Goal: Task Accomplishment & Management: Use online tool/utility

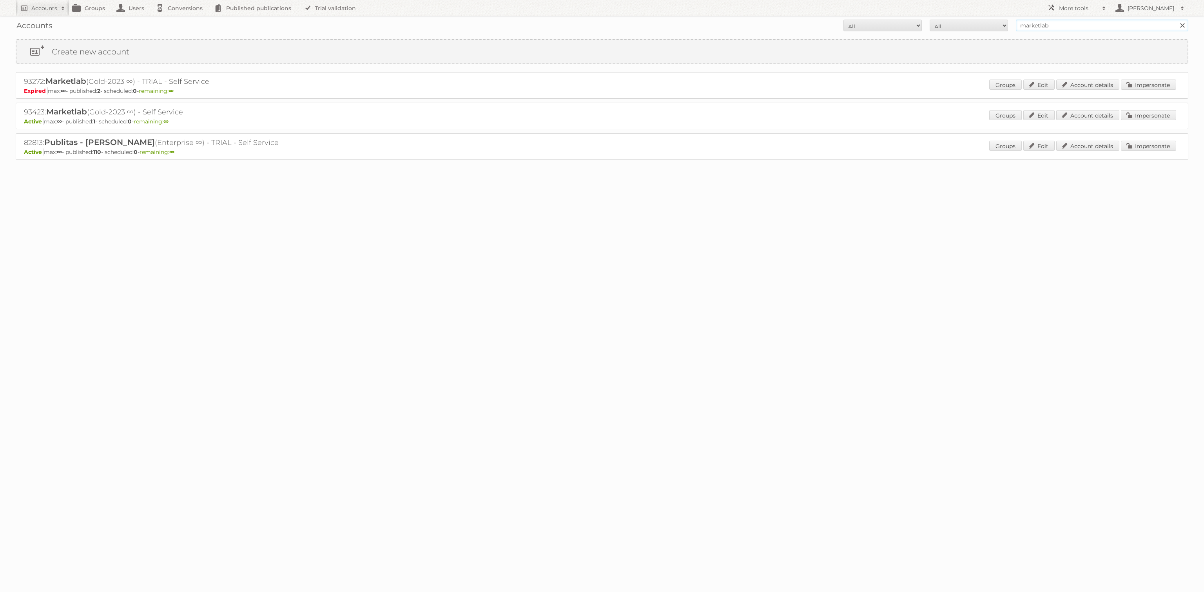
click at [1064, 29] on input "marketlab" at bounding box center [1102, 26] width 172 height 12
type input "[PERSON_NAME]"
click at [1176, 20] on input "Search" at bounding box center [1182, 26] width 12 height 12
click at [1129, 112] on link "Impersonate" at bounding box center [1148, 115] width 55 height 10
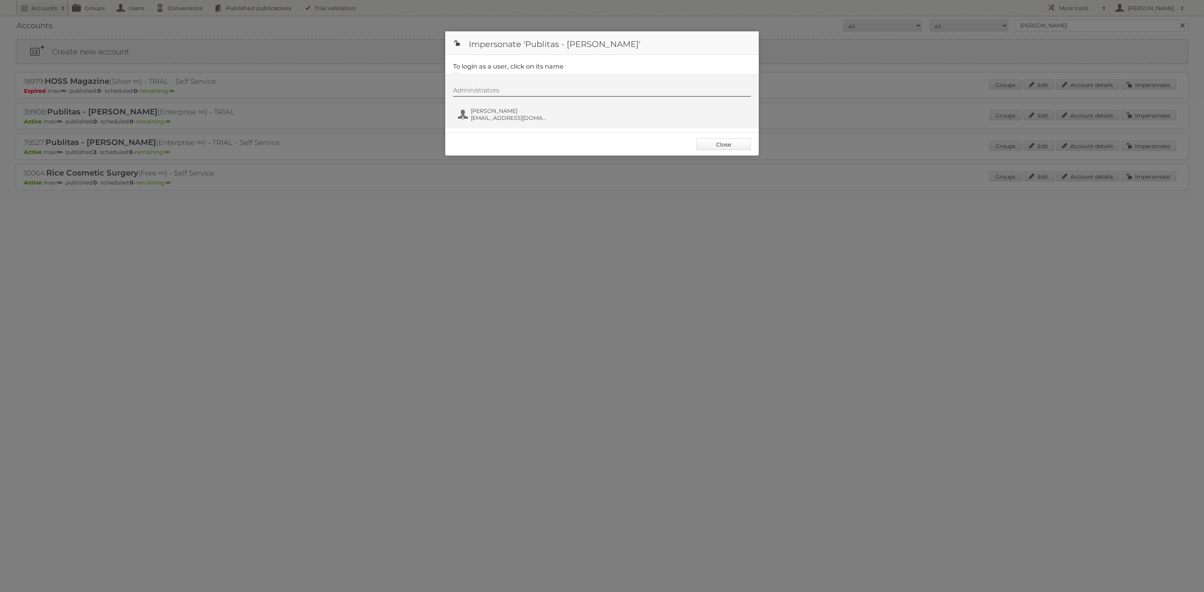
click at [711, 147] on link "Close" at bounding box center [723, 144] width 55 height 12
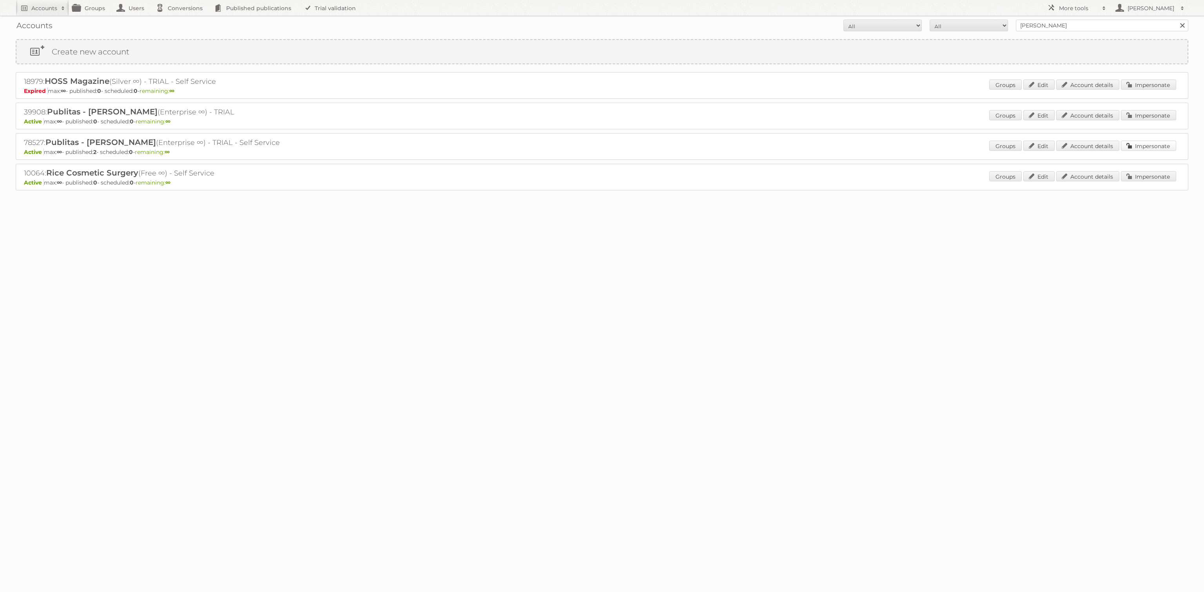
click at [1134, 147] on link "Impersonate" at bounding box center [1148, 146] width 55 height 10
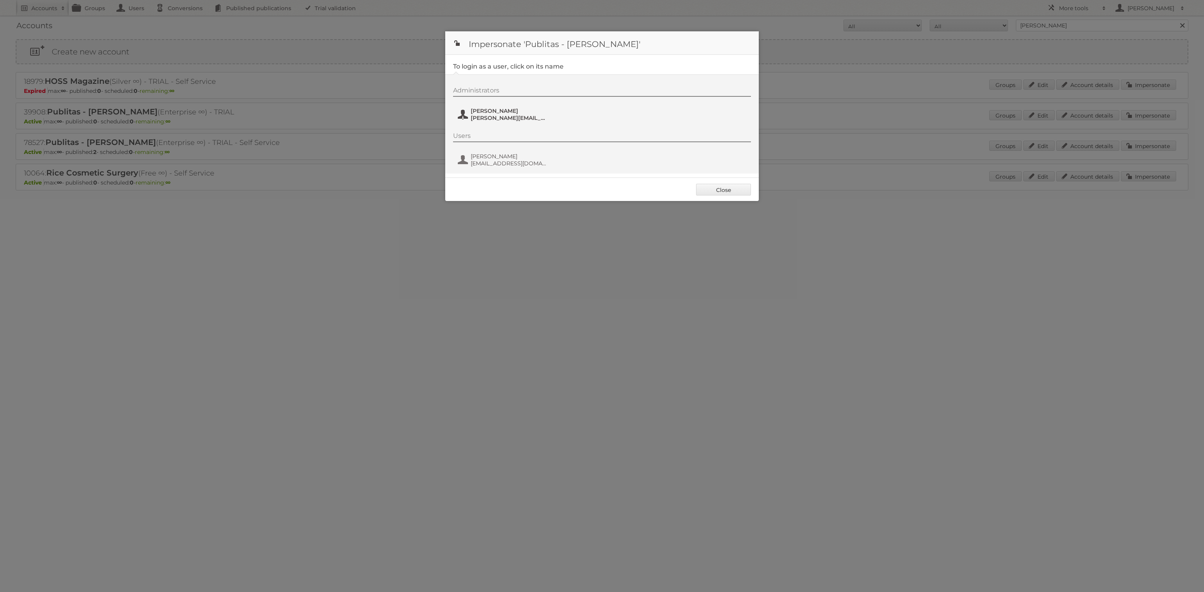
click at [518, 118] on span "[PERSON_NAME][EMAIL_ADDRESS][DOMAIN_NAME]" at bounding box center [509, 117] width 76 height 7
